Goal: Information Seeking & Learning: Compare options

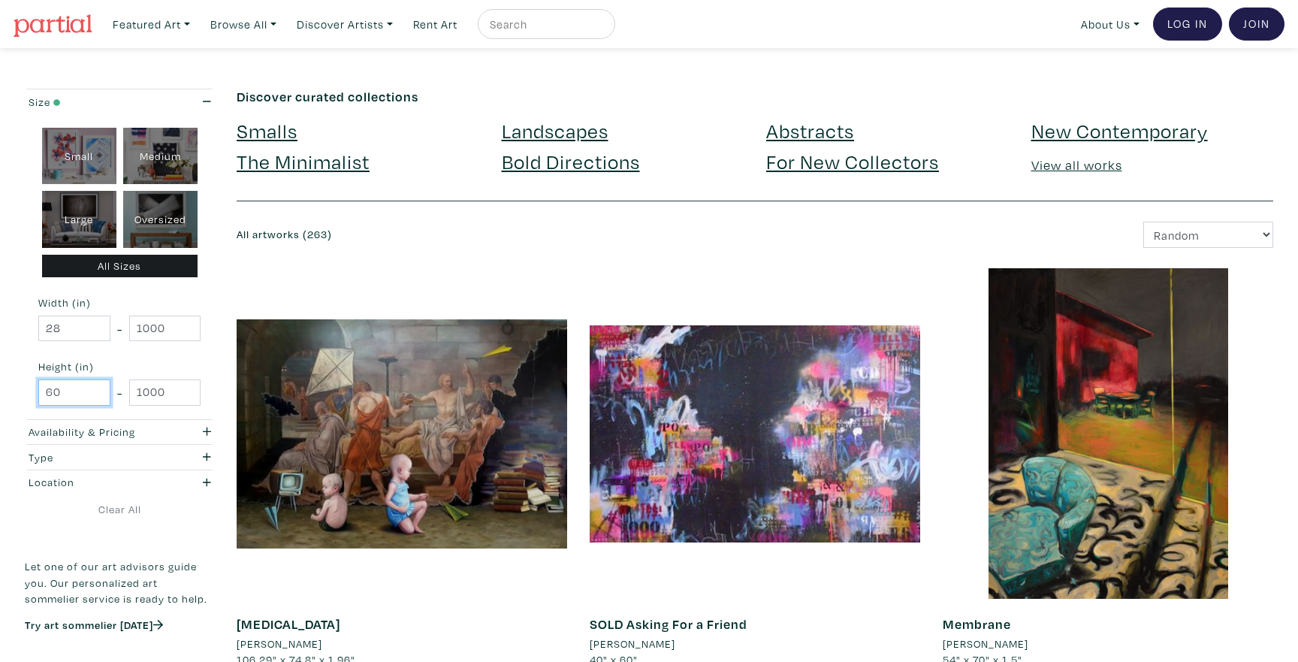
drag, startPoint x: 76, startPoint y: 392, endPoint x: 43, endPoint y: 389, distance: 33.2
click at [43, 389] on input "60" at bounding box center [74, 392] width 72 height 26
click at [66, 333] on input "28" at bounding box center [74, 328] width 72 height 26
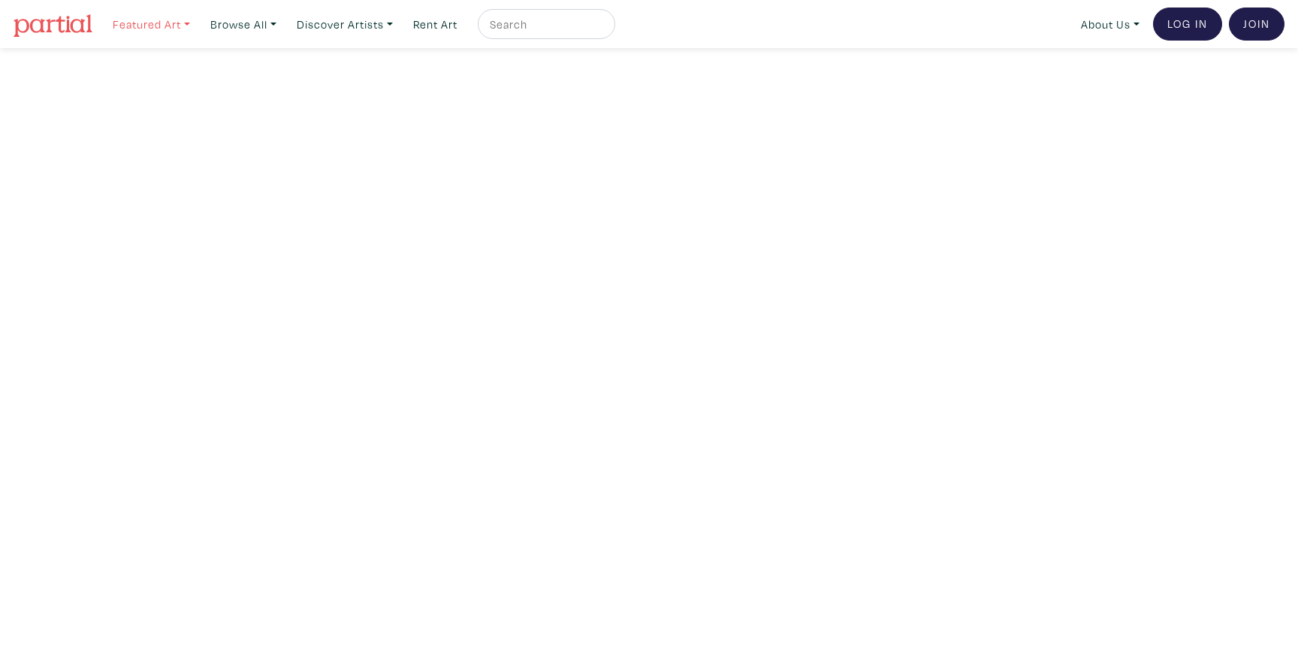
click at [143, 21] on link "Featured Art" at bounding box center [151, 24] width 91 height 31
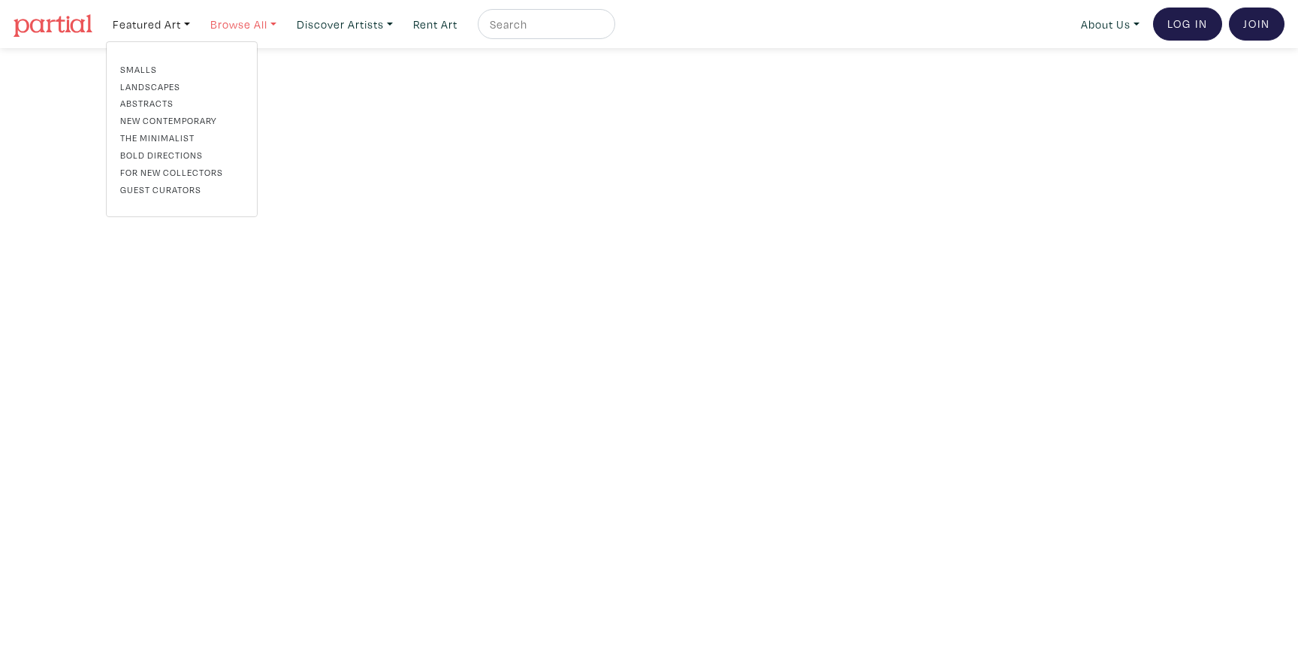
click at [240, 27] on link "Browse All" at bounding box center [244, 24] width 80 height 31
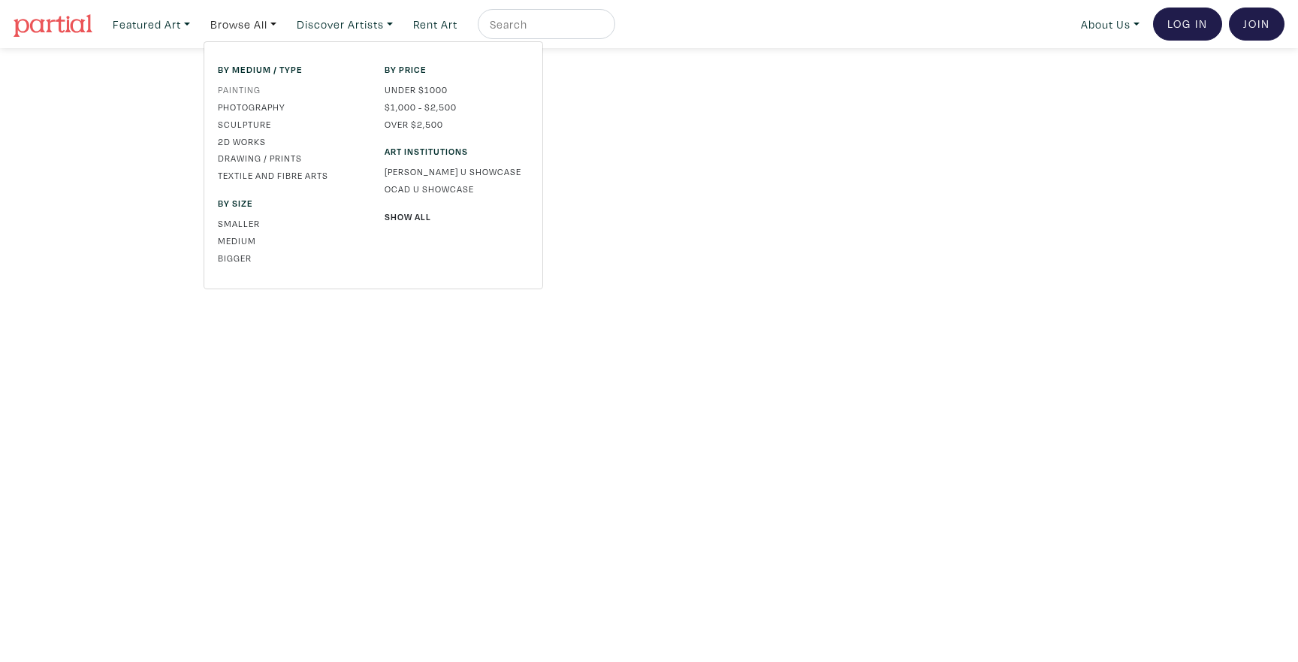
click at [249, 88] on link "Painting" at bounding box center [290, 90] width 144 height 14
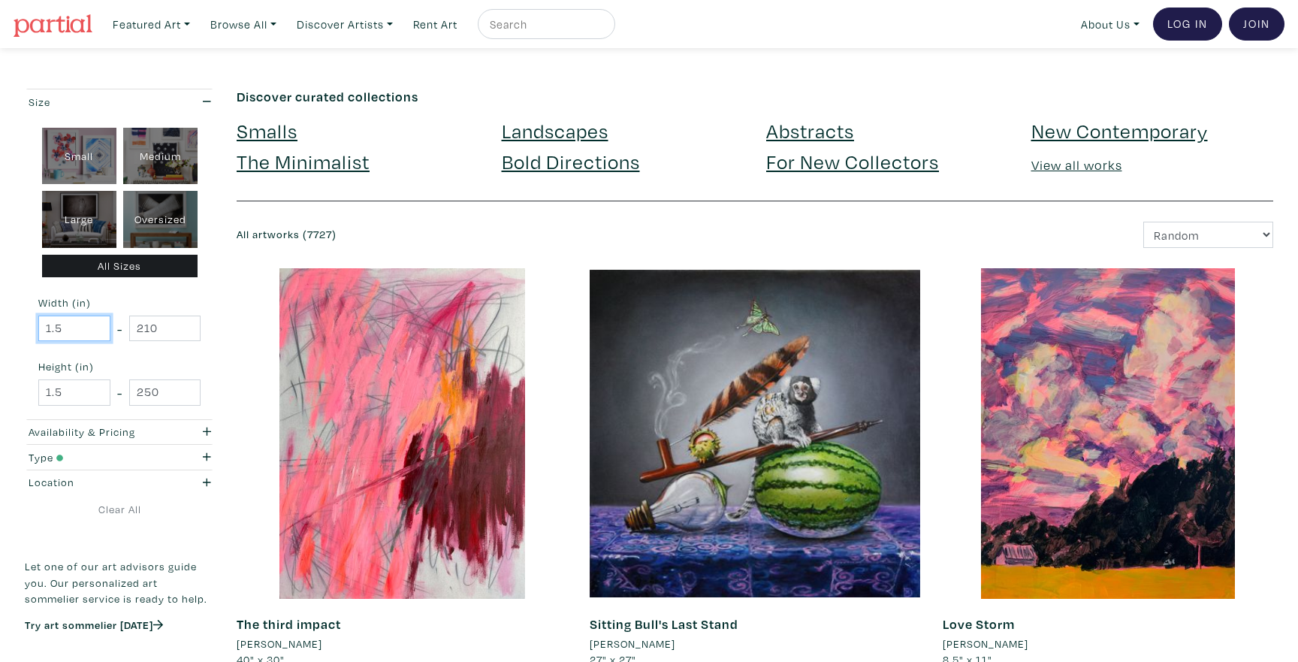
drag, startPoint x: 77, startPoint y: 330, endPoint x: 23, endPoint y: 331, distance: 53.3
type input "66"
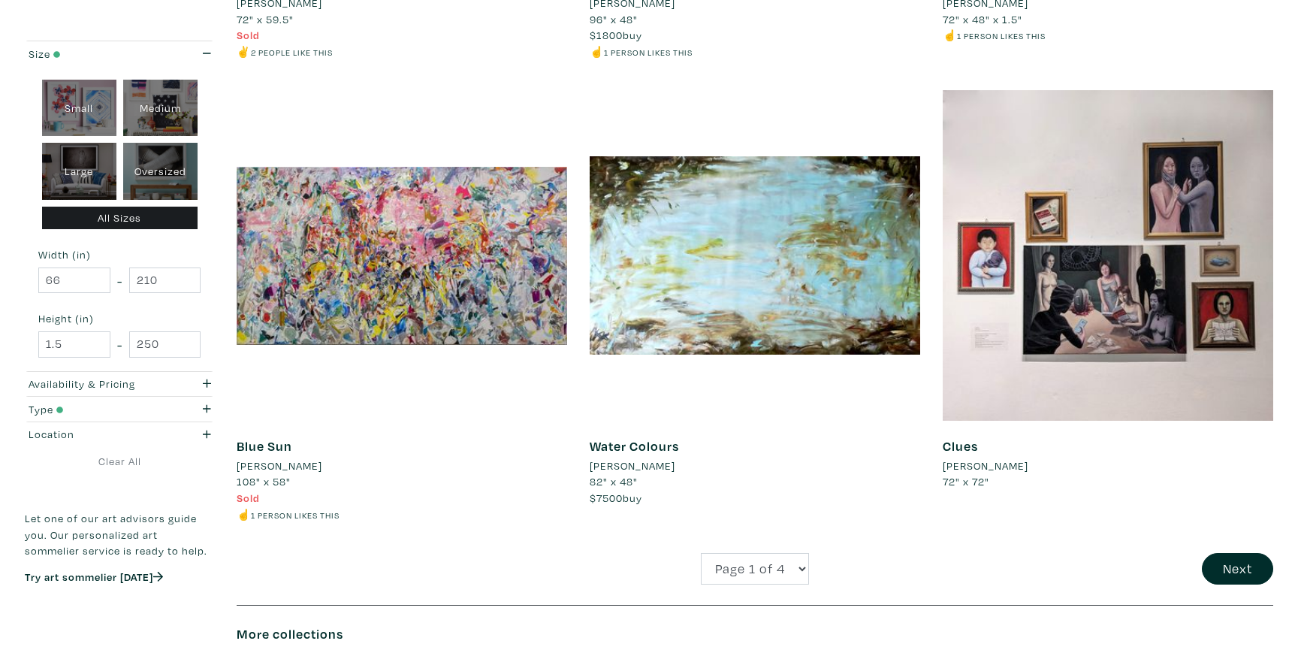
scroll to position [3400, 0]
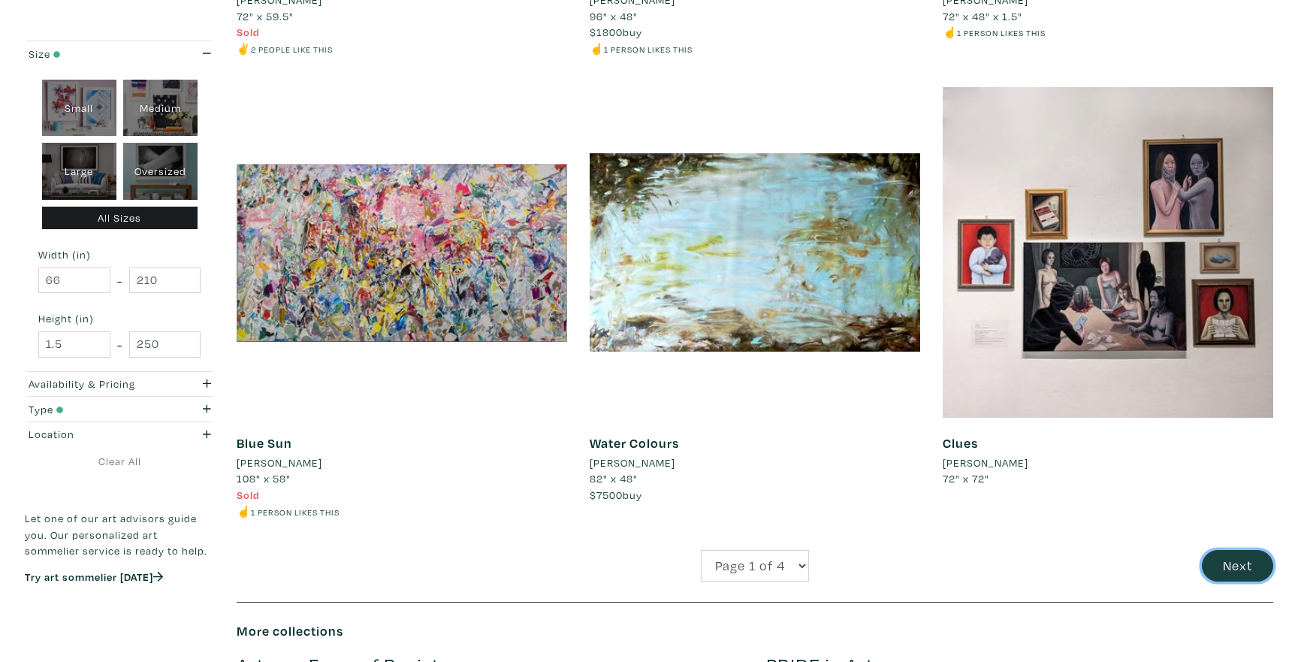
click at [1209, 562] on button "Next" at bounding box center [1237, 566] width 71 height 32
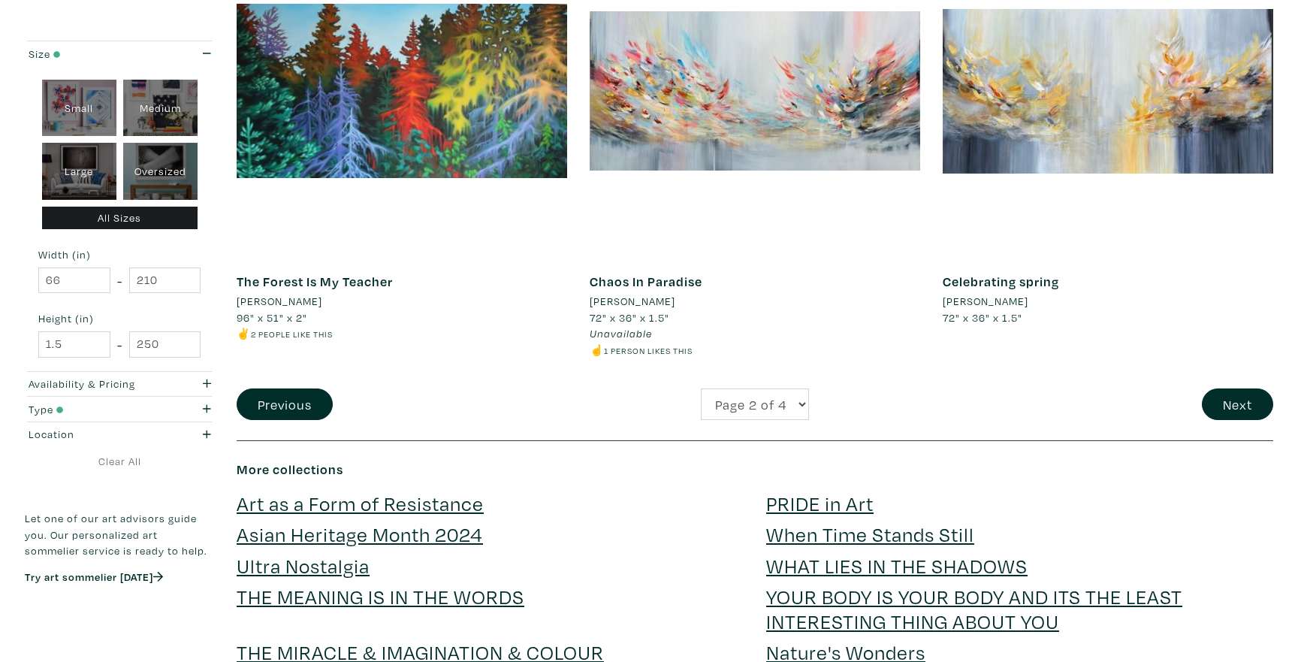
scroll to position [3606, 0]
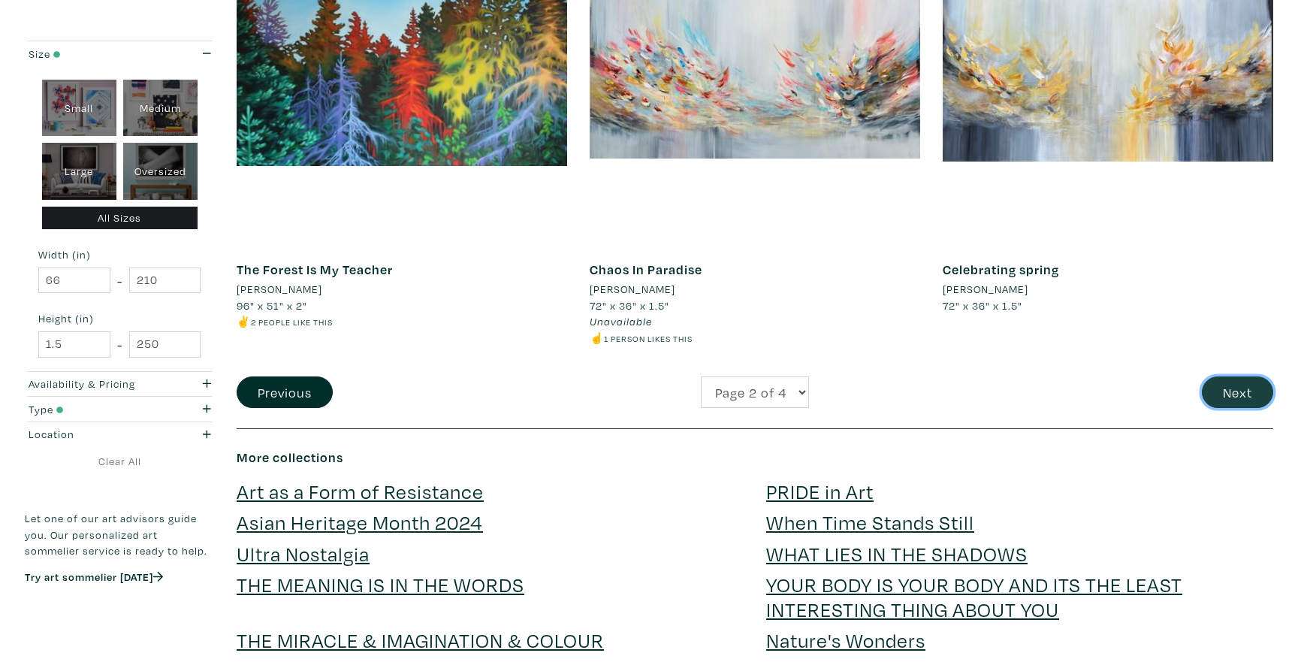
click at [1206, 386] on button "Next" at bounding box center [1237, 392] width 71 height 32
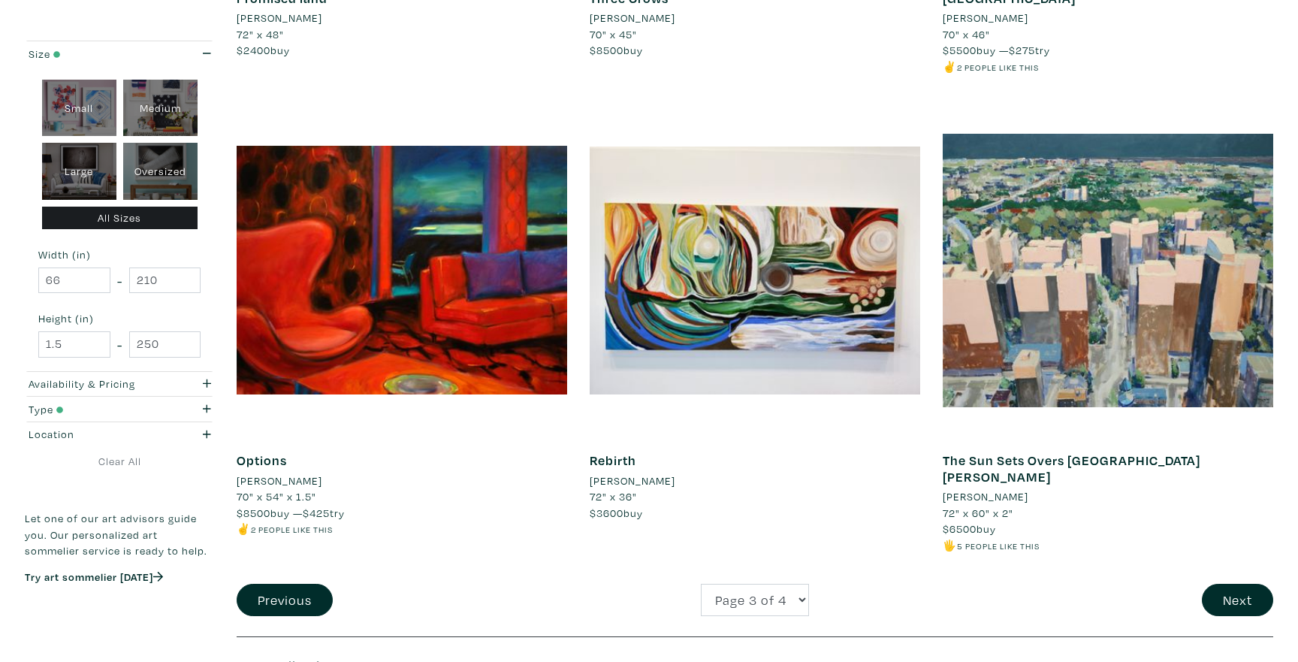
scroll to position [3356, 0]
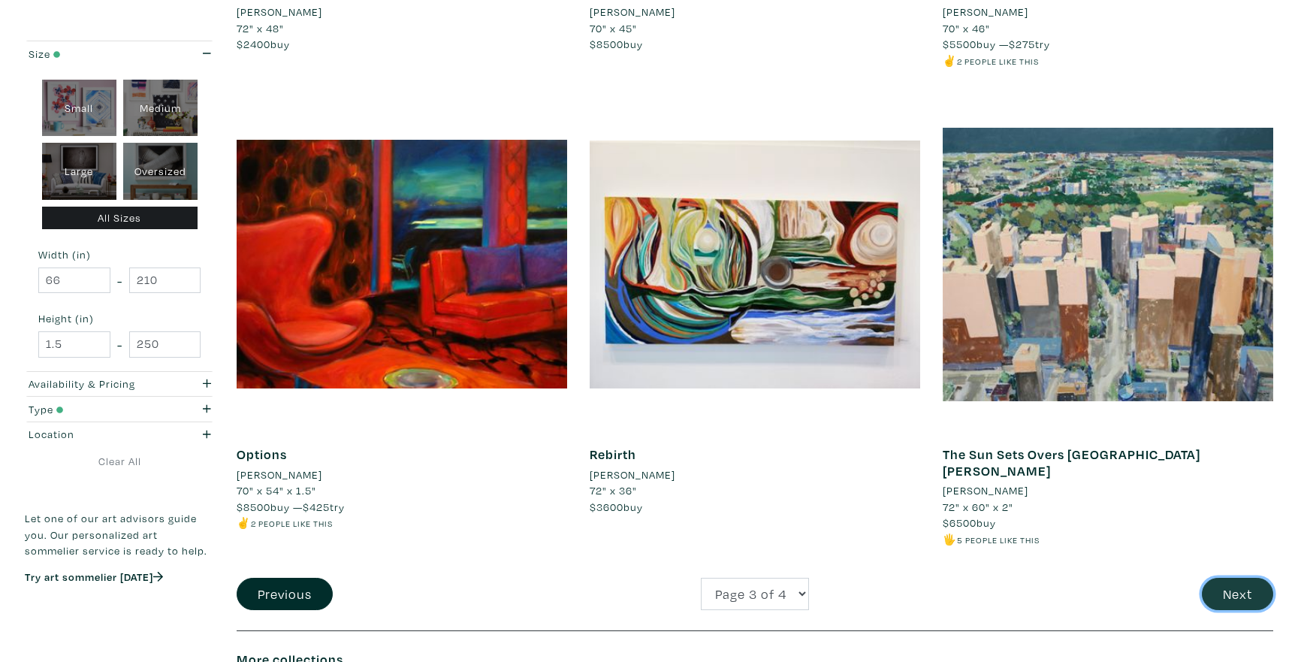
click at [1223, 577] on button "Next" at bounding box center [1237, 593] width 71 height 32
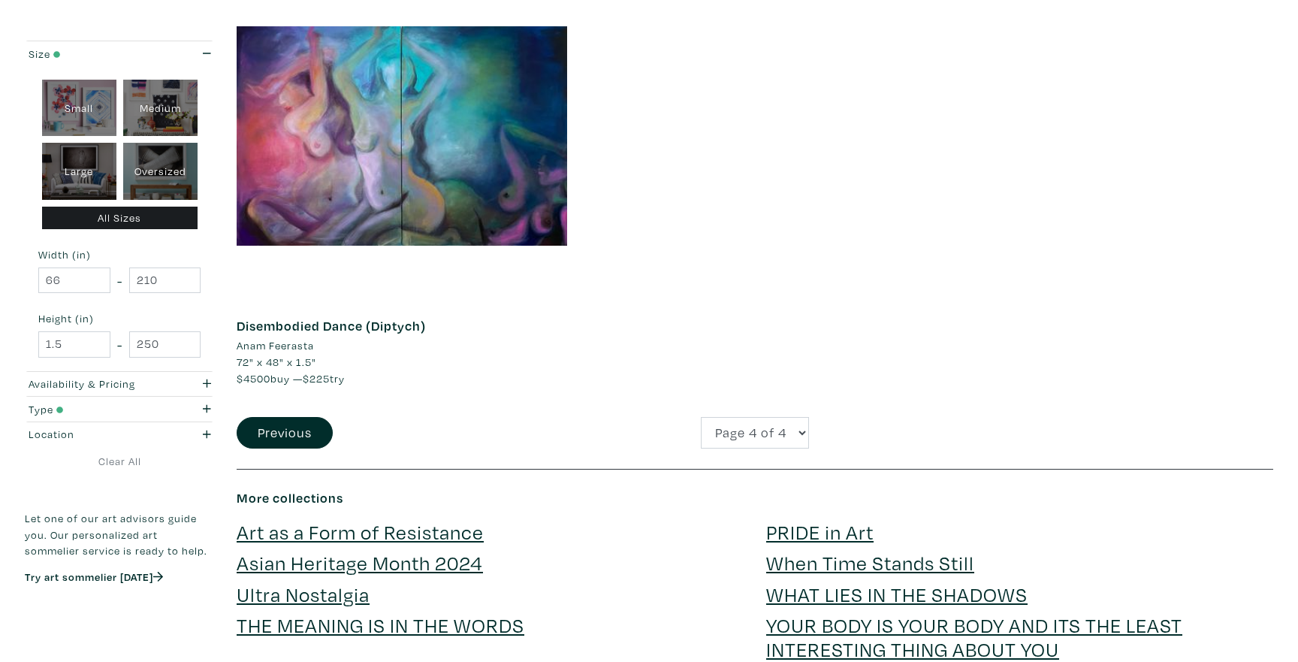
scroll to position [2162, 0]
